Goal: Check status: Check status

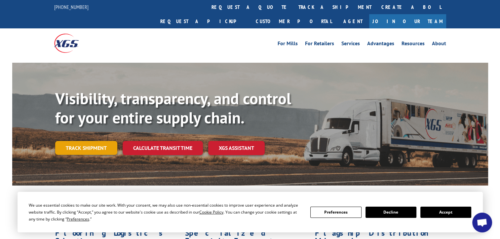
click at [95, 141] on link "Track shipment" at bounding box center [86, 148] width 62 height 14
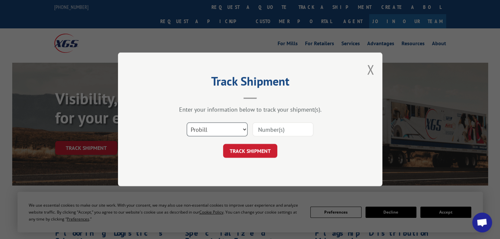
click at [241, 132] on select "Select category... Probill BOL PO" at bounding box center [217, 130] width 61 height 14
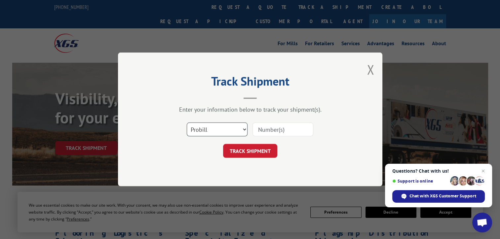
select select "bol"
click at [187, 123] on select "Select category... Probill BOL PO" at bounding box center [217, 130] width 61 height 14
click at [259, 128] on input at bounding box center [282, 130] width 61 height 14
type input "5660105"
click at [263, 152] on button "TRACK SHIPMENT" at bounding box center [250, 151] width 54 height 14
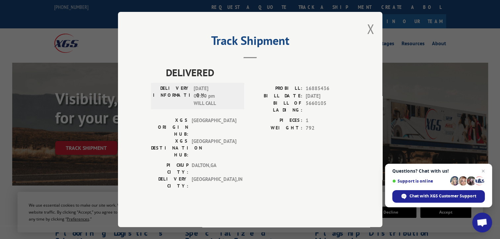
click at [270, 165] on div "PICKUP CITY: [GEOGRAPHIC_DATA] , [GEOGRAPHIC_DATA]: [GEOGRAPHIC_DATA] , [GEOGRA…" at bounding box center [250, 177] width 198 height 31
click at [233, 107] on span "[DATE] 03:00 pm WILL CALL" at bounding box center [216, 96] width 45 height 22
drag, startPoint x: 247, startPoint y: 156, endPoint x: 319, endPoint y: 89, distance: 97.9
click at [248, 162] on div "PICKUP CITY: [GEOGRAPHIC_DATA] , [GEOGRAPHIC_DATA]: [GEOGRAPHIC_DATA] , [GEOGRA…" at bounding box center [250, 177] width 198 height 31
click at [270, 38] on button "Close modal" at bounding box center [370, 29] width 7 height 18
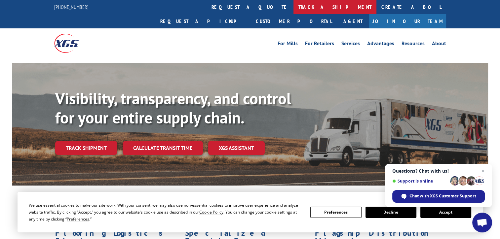
click at [270, 6] on link "track a shipment" at bounding box center [334, 7] width 83 height 14
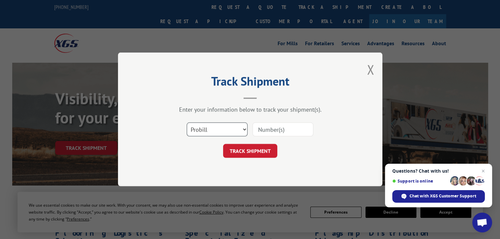
drag, startPoint x: 243, startPoint y: 134, endPoint x: 233, endPoint y: 135, distance: 10.7
click at [243, 134] on select "Select category... Probill BOL PO" at bounding box center [217, 130] width 61 height 14
select select "bol"
click at [187, 123] on select "Select category... Probill BOL PO" at bounding box center [217, 130] width 61 height 14
click at [270, 73] on button "Close modal" at bounding box center [370, 70] width 7 height 18
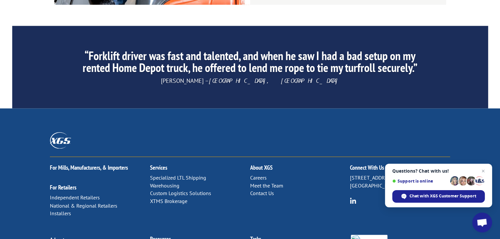
scroll to position [1057, 0]
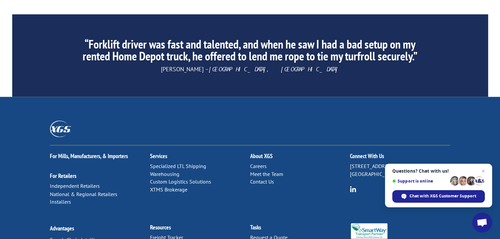
click at [266, 173] on link "Contact Us" at bounding box center [262, 181] width 24 height 7
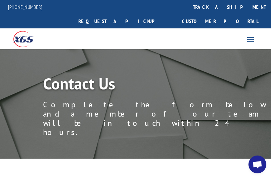
click at [250, 34] on span at bounding box center [250, 39] width 11 height 11
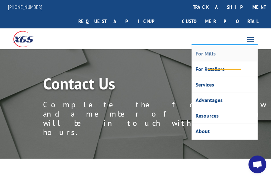
click at [222, 46] on link "For Mills" at bounding box center [224, 54] width 65 height 16
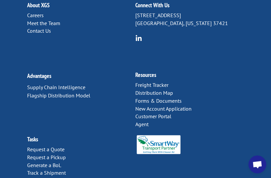
scroll to position [1787, 0]
